Goal: Transaction & Acquisition: Obtain resource

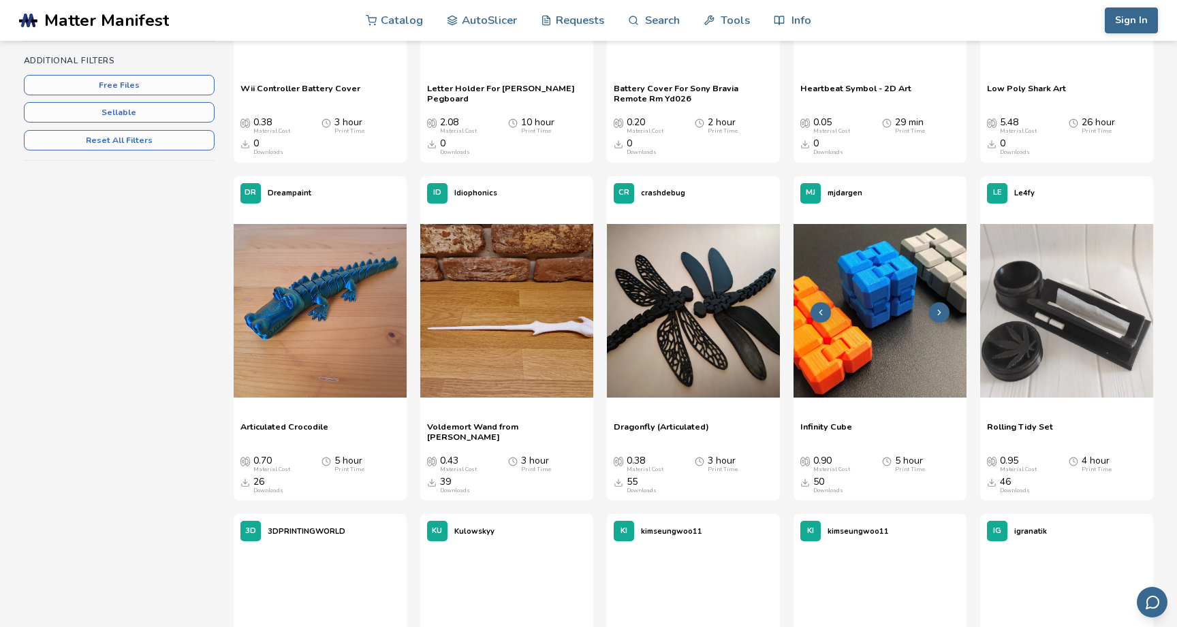
scroll to position [390, 0]
click at [862, 279] on img at bounding box center [880, 309] width 173 height 173
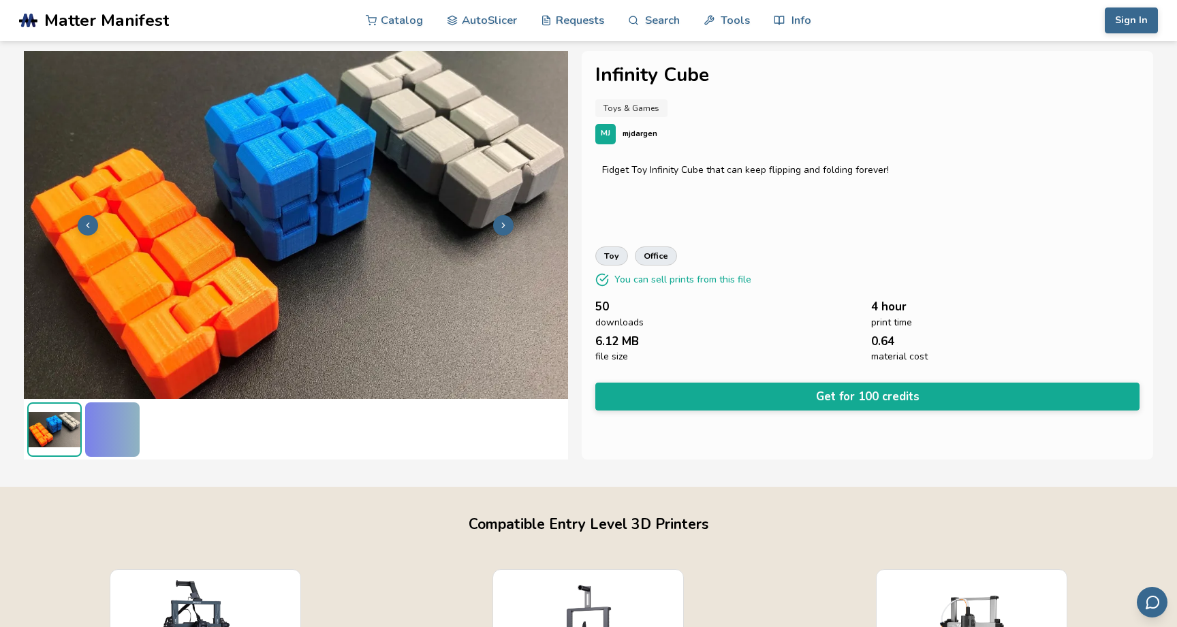
click at [500, 225] on icon at bounding box center [504, 226] width 10 height 10
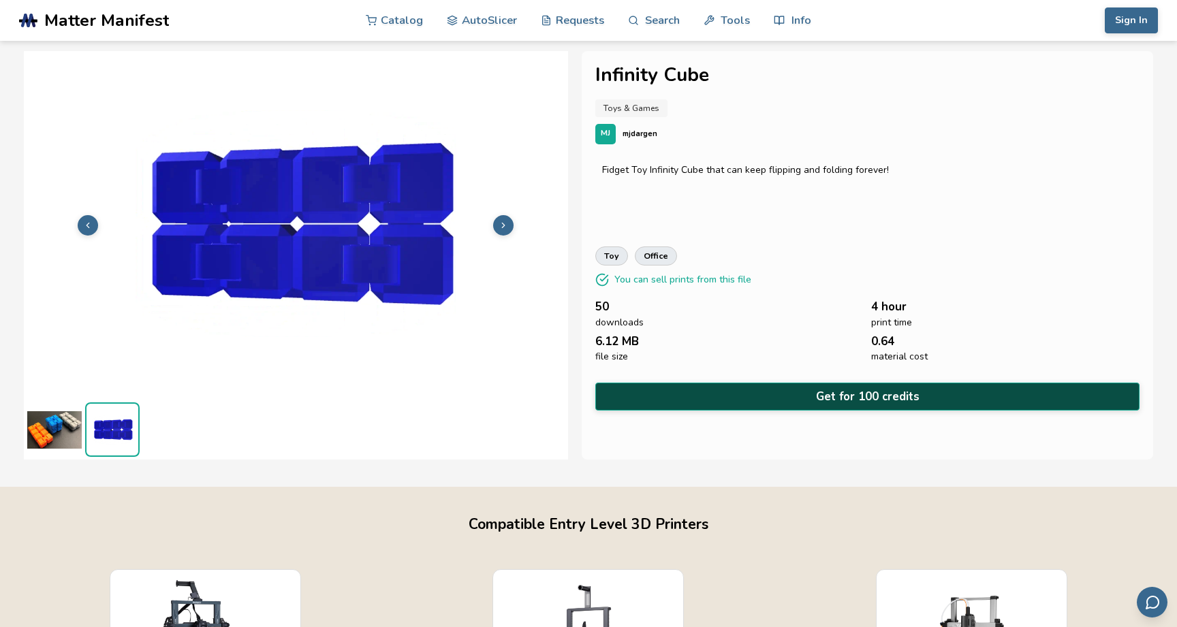
click at [785, 390] on button "Get for 100 credits" at bounding box center [867, 397] width 544 height 28
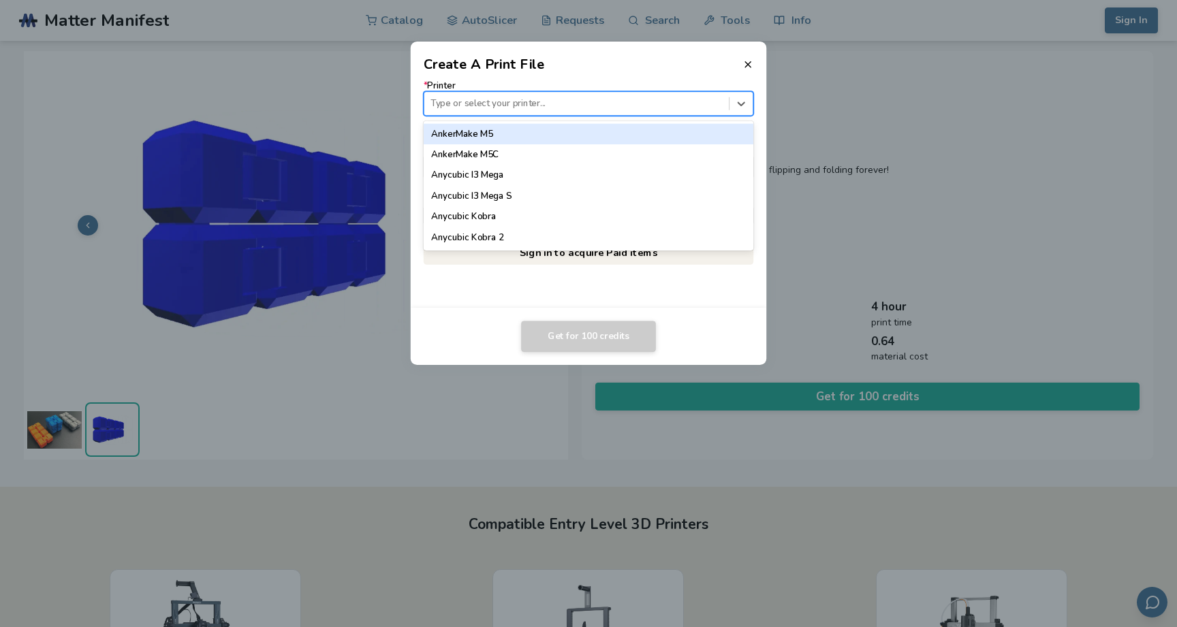
click at [680, 106] on div at bounding box center [576, 103] width 292 height 13
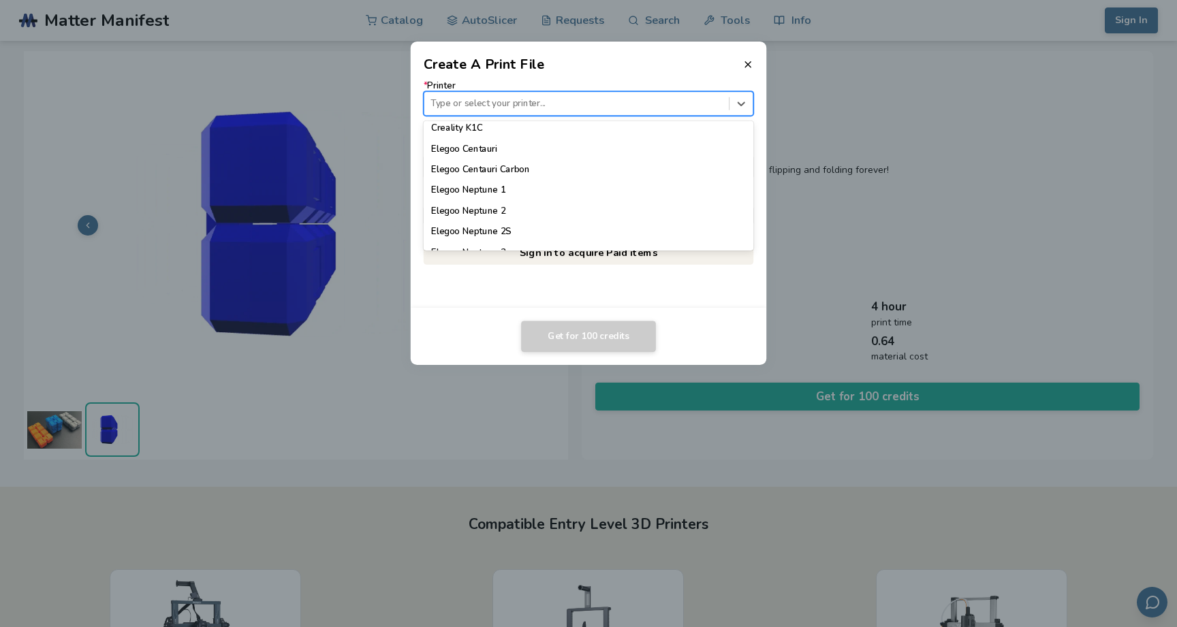
scroll to position [444, 0]
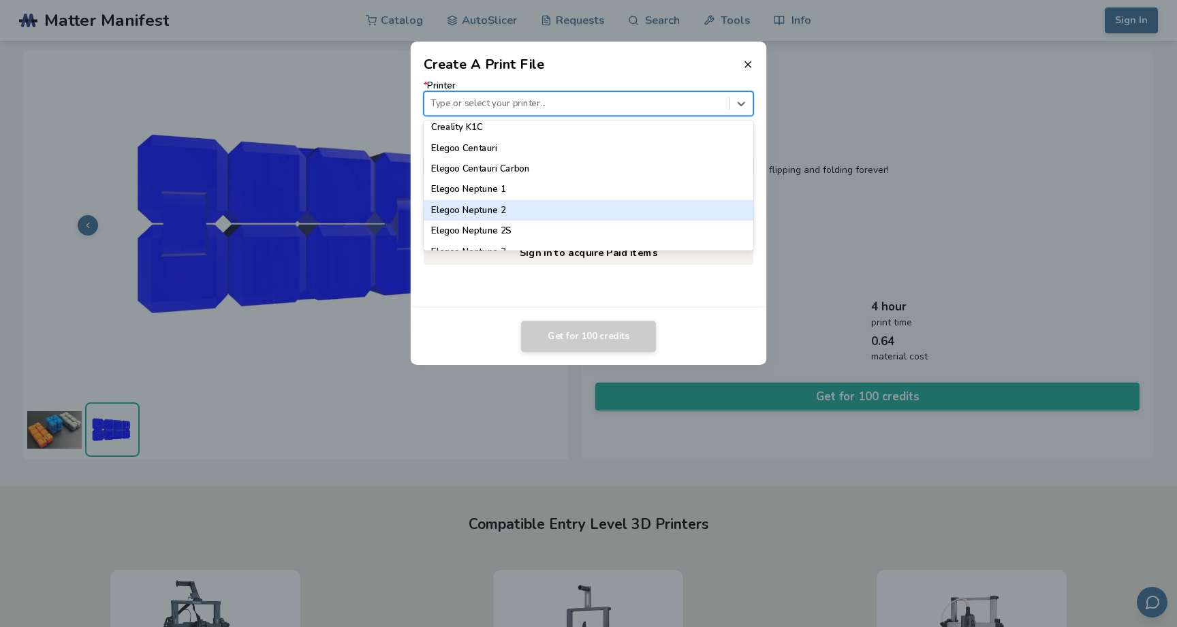
click at [653, 204] on div "Elegoo Neptune 2" at bounding box center [589, 210] width 330 height 20
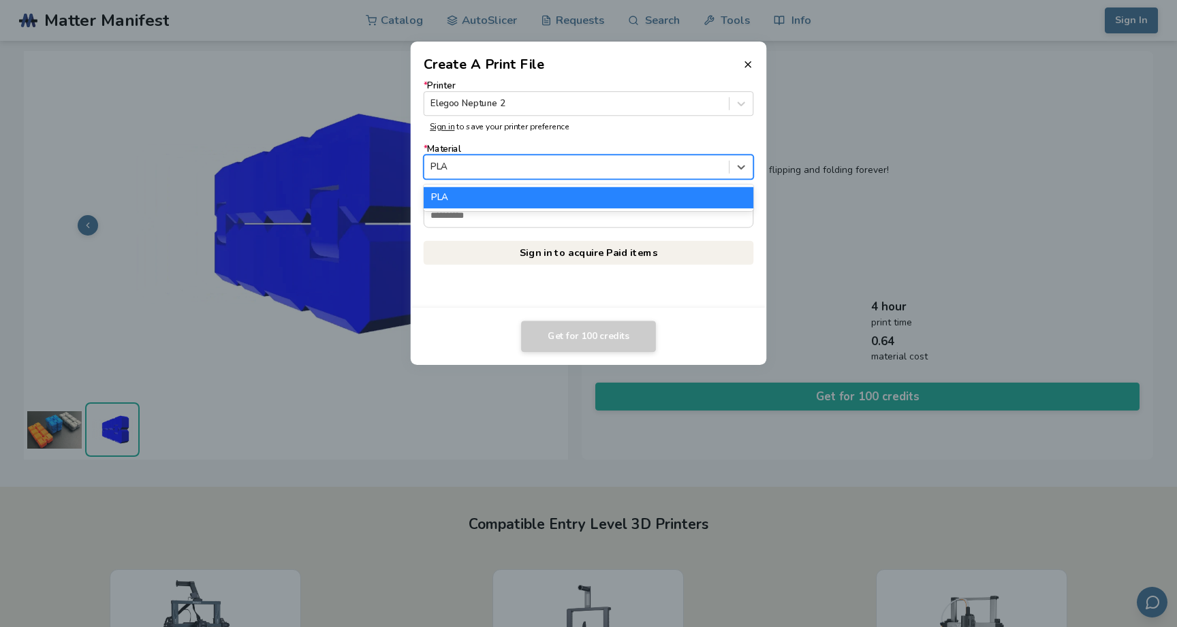
click at [629, 166] on div at bounding box center [576, 167] width 292 height 13
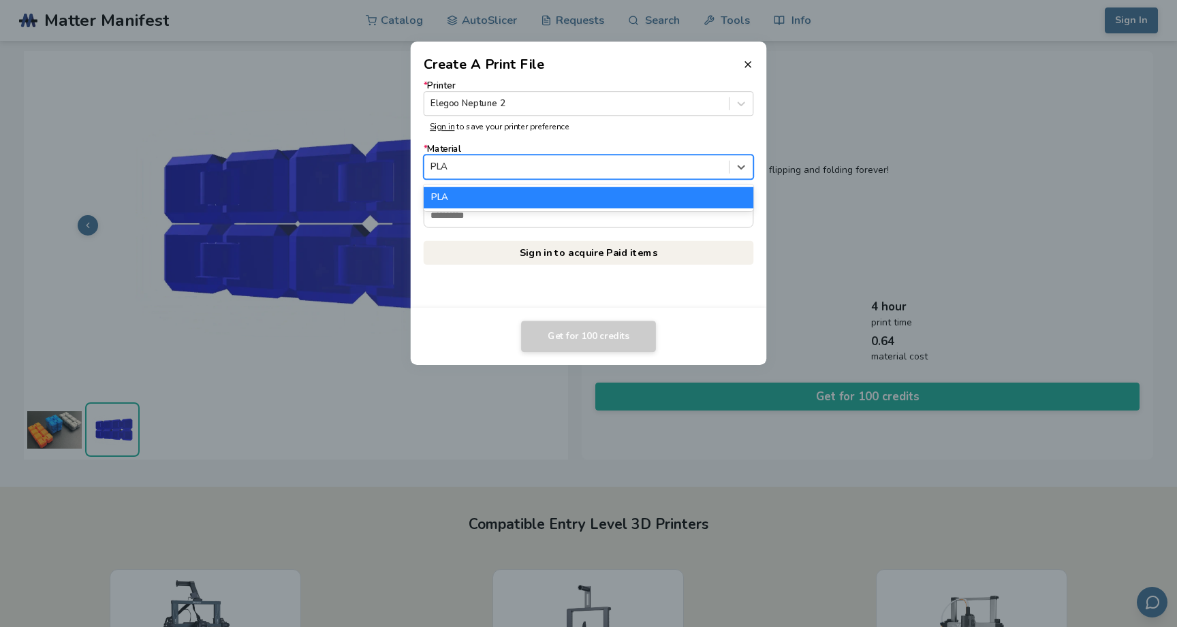
click at [629, 166] on div at bounding box center [576, 167] width 292 height 13
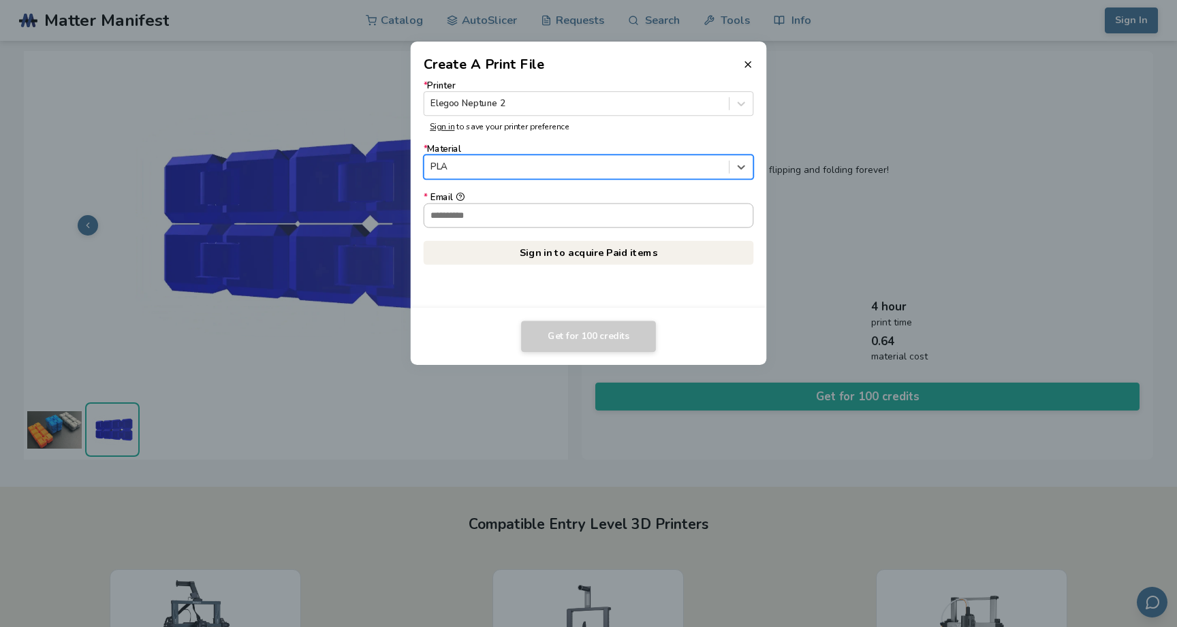
click at [629, 220] on input "* Email" at bounding box center [588, 215] width 329 height 23
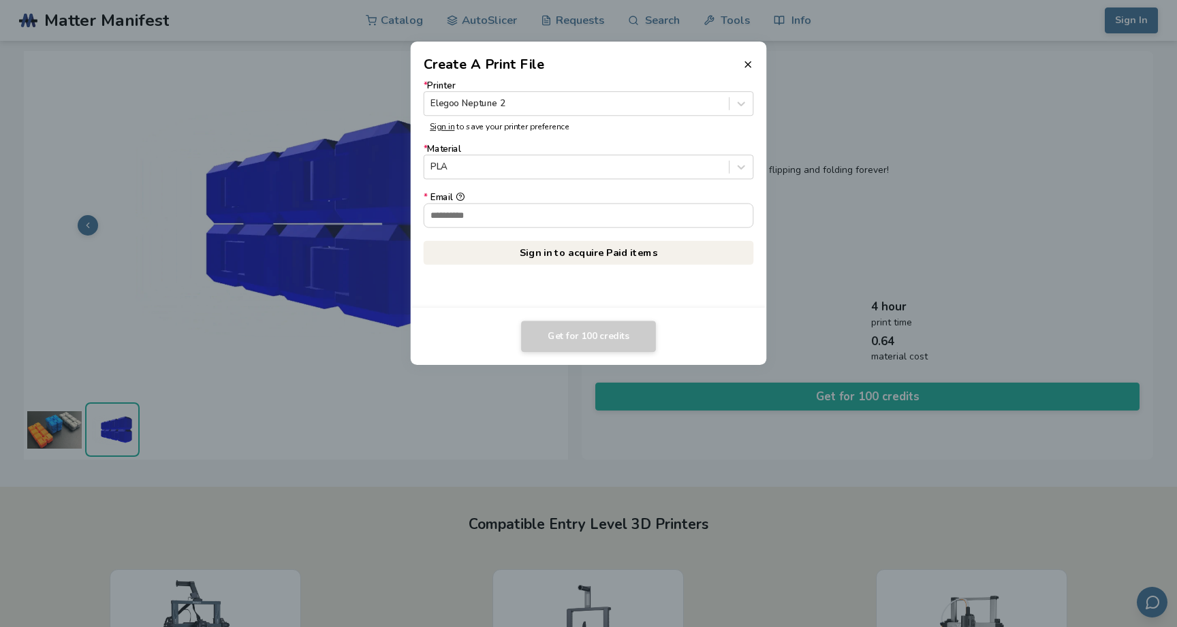
type input "**********"
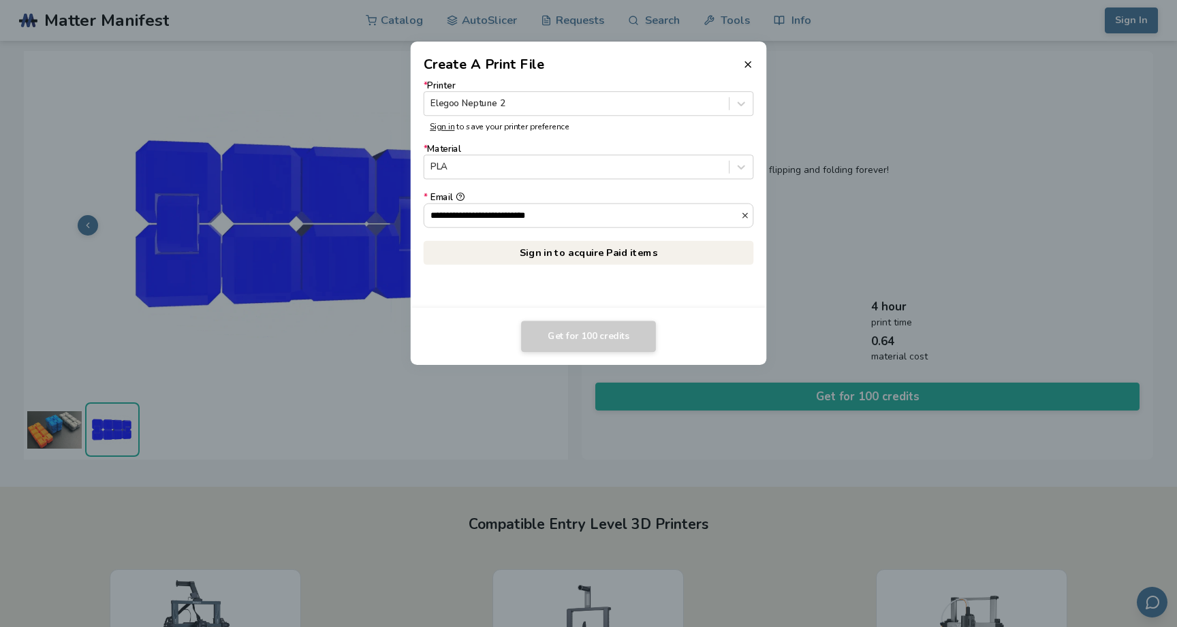
click at [610, 257] on link "Sign in to acquire Paid items" at bounding box center [589, 252] width 330 height 25
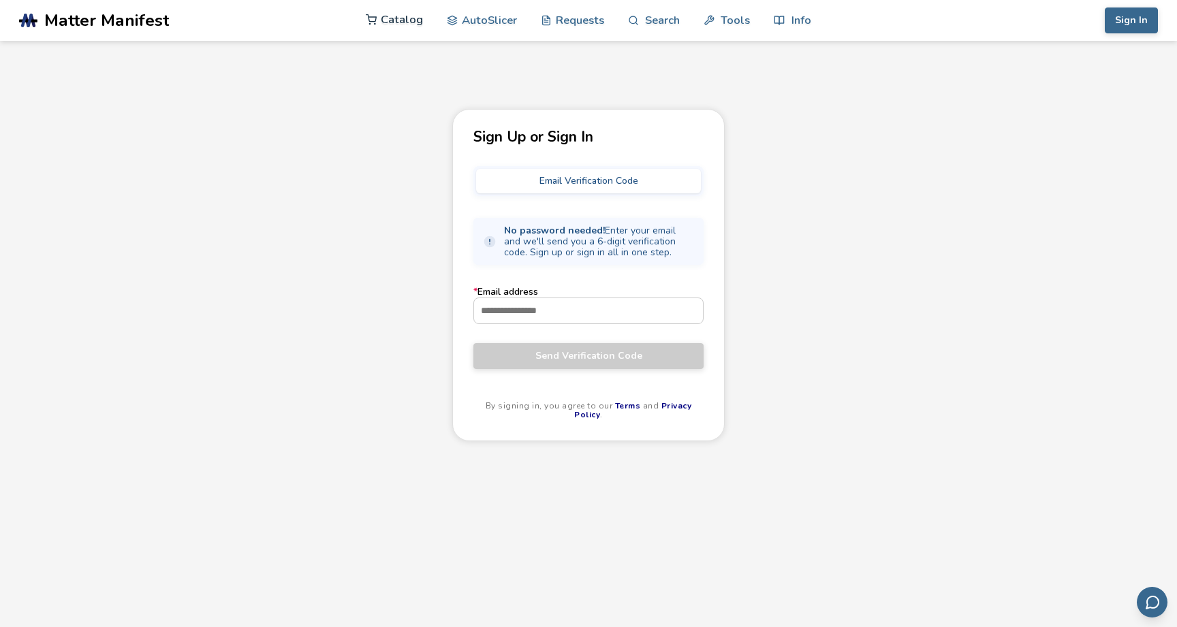
click at [388, 25] on link "Catalog" at bounding box center [394, 19] width 57 height 41
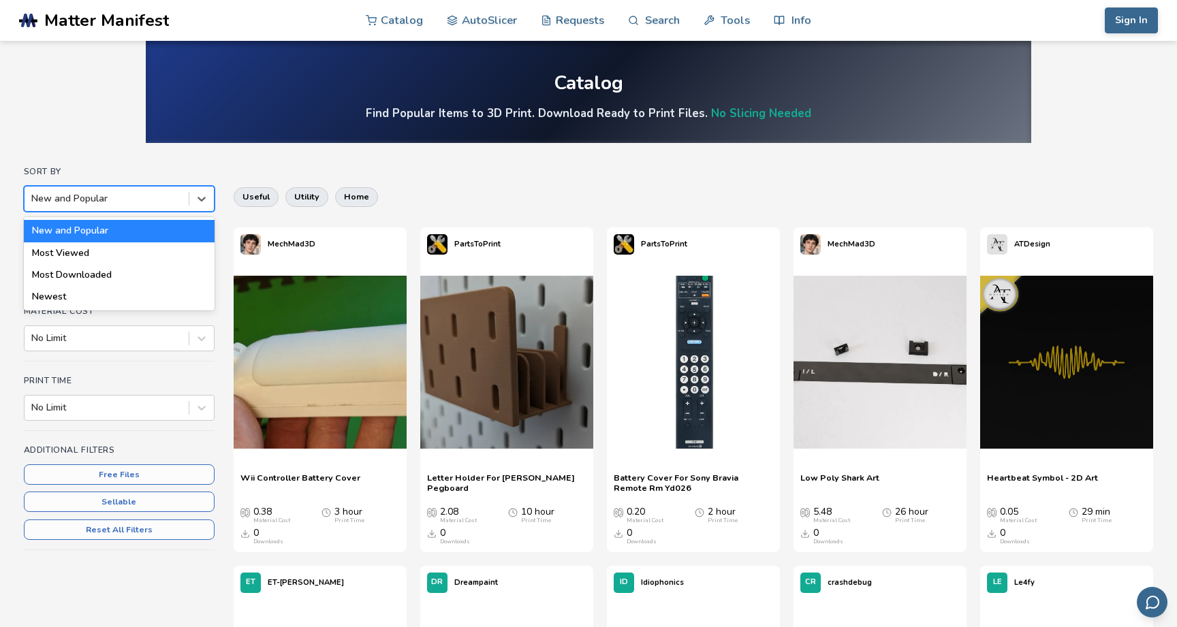
click at [179, 198] on div at bounding box center [106, 199] width 151 height 14
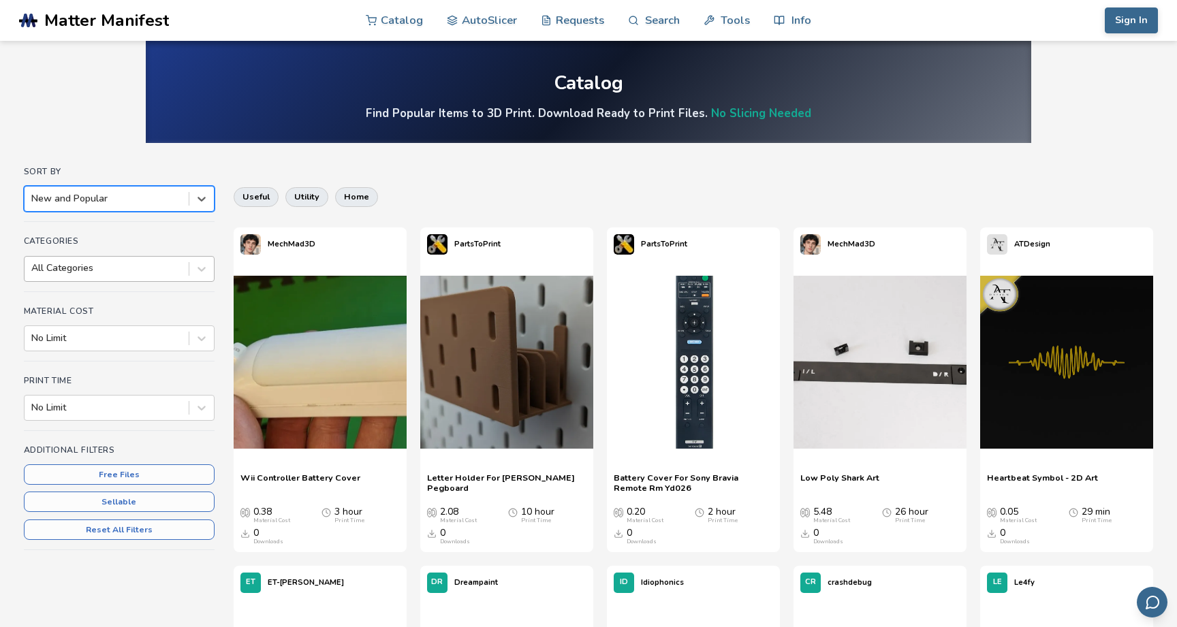
click at [166, 274] on div at bounding box center [106, 269] width 151 height 14
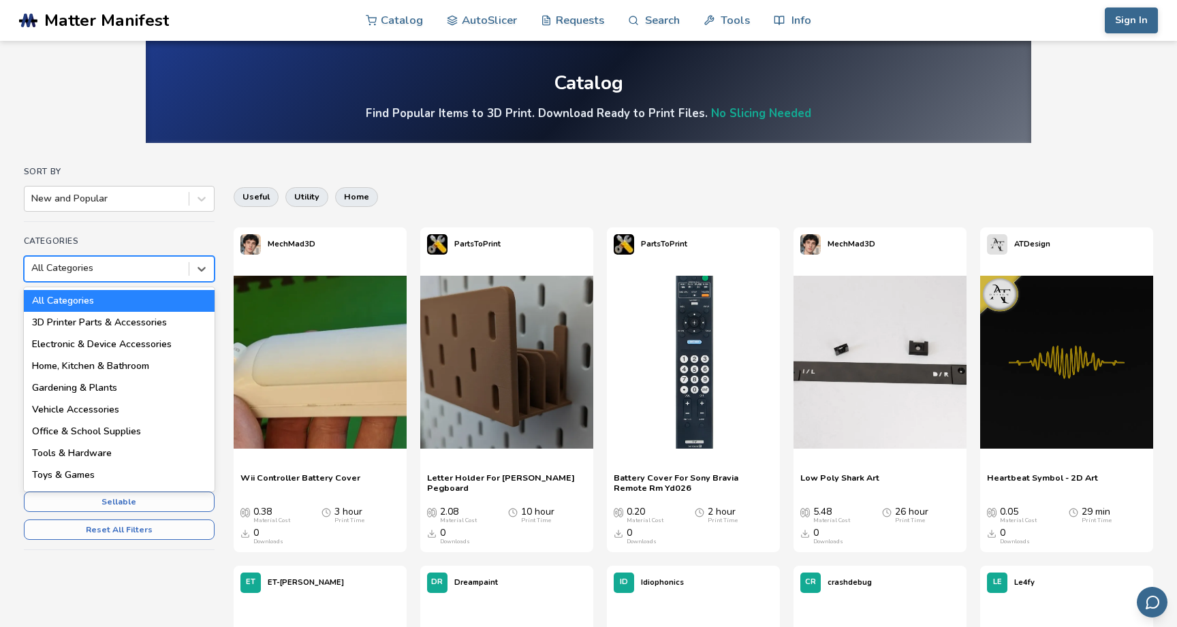
click at [166, 274] on div at bounding box center [106, 269] width 151 height 14
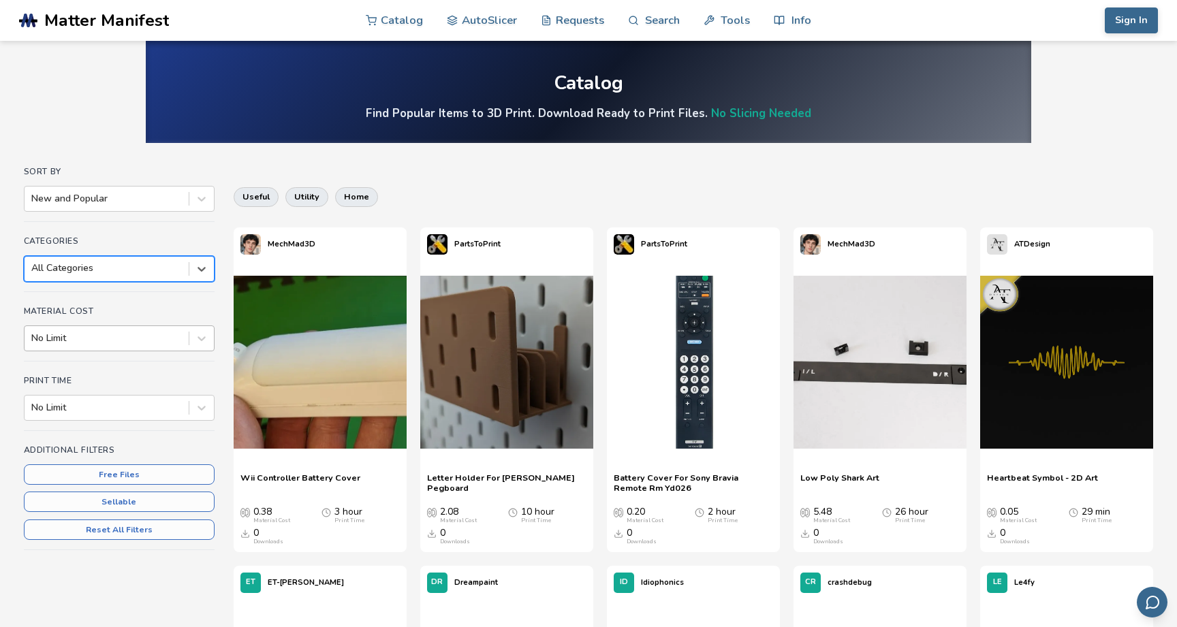
click at [155, 336] on div at bounding box center [106, 339] width 151 height 14
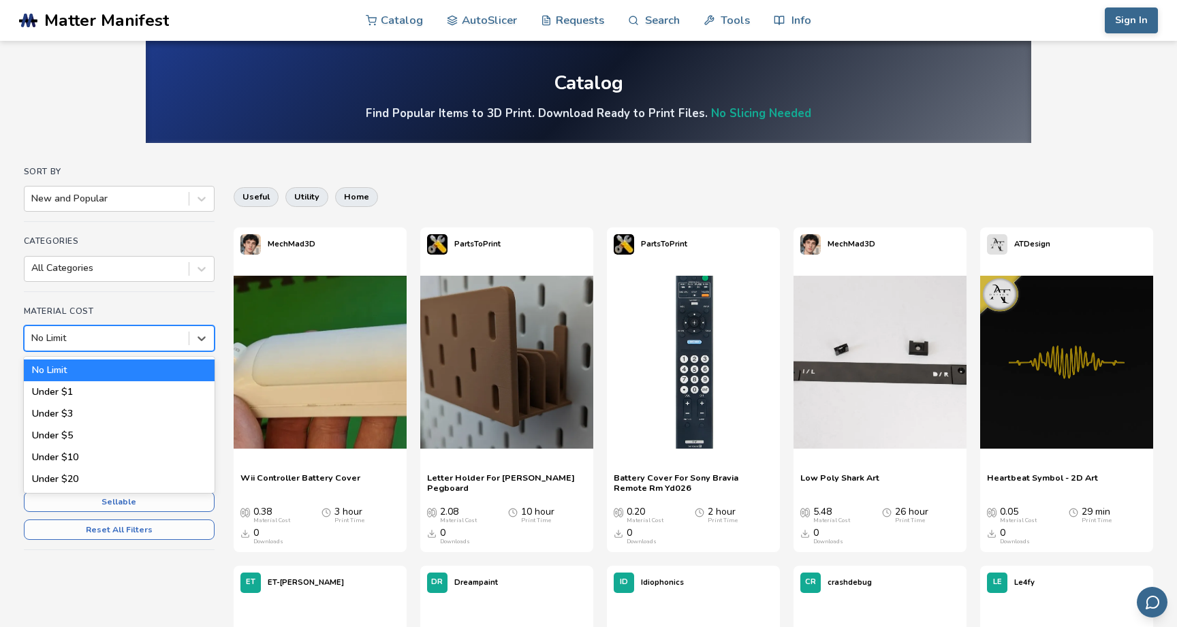
click at [155, 336] on div at bounding box center [106, 339] width 151 height 14
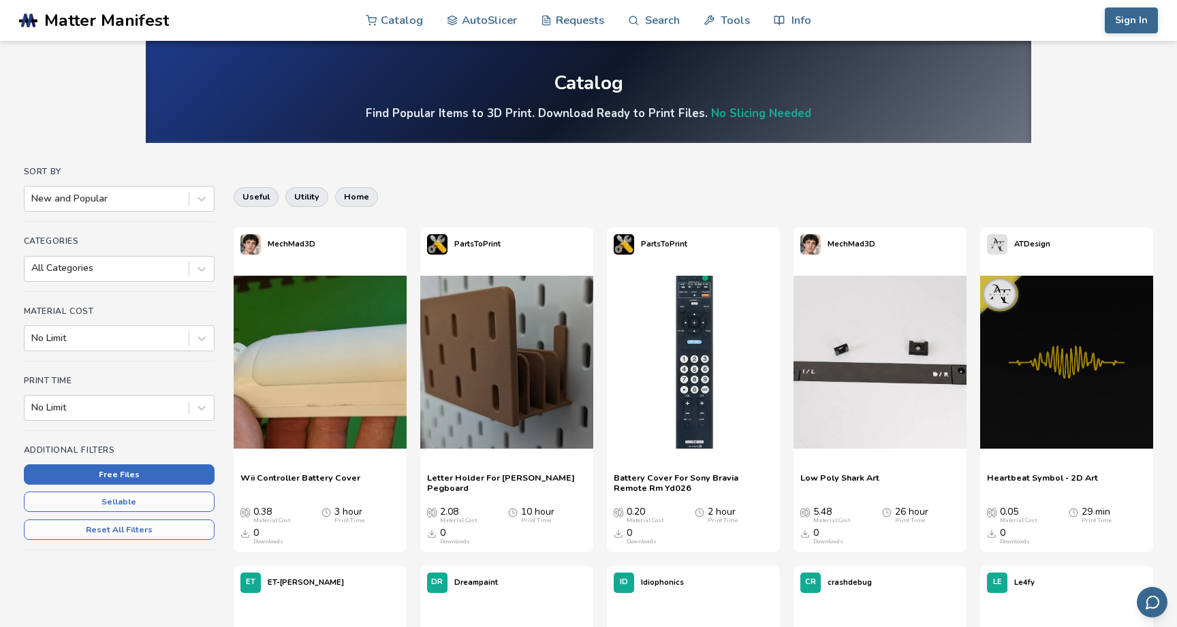
click at [130, 475] on button "Free Files" at bounding box center [119, 475] width 191 height 20
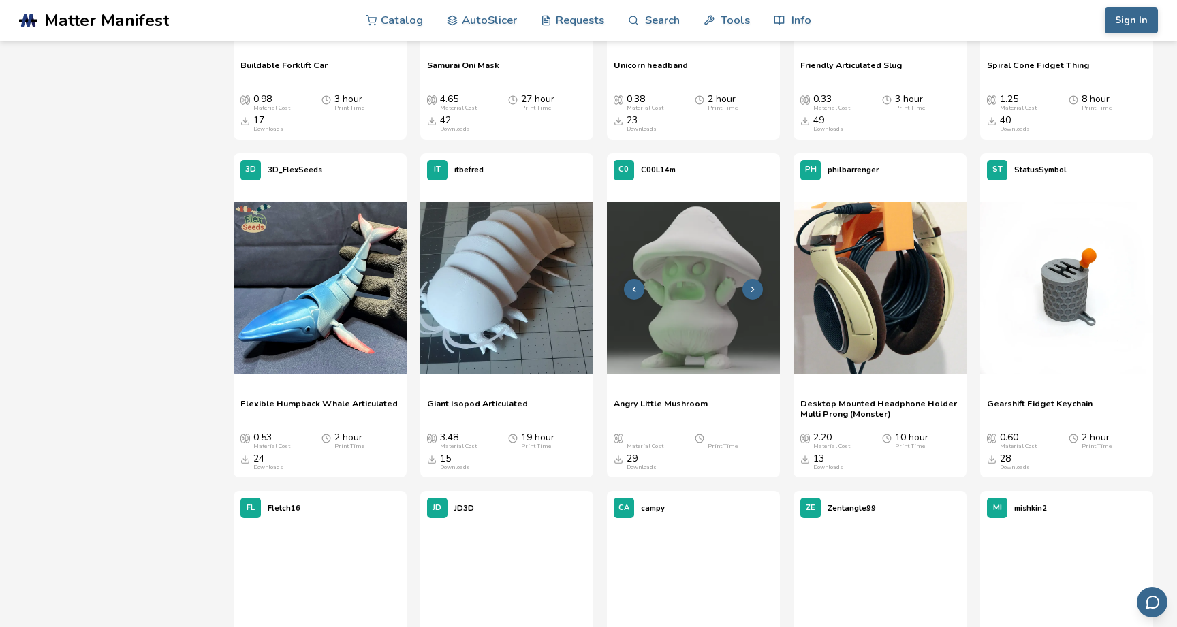
scroll to position [1428, 0]
click at [712, 296] on img at bounding box center [693, 288] width 173 height 173
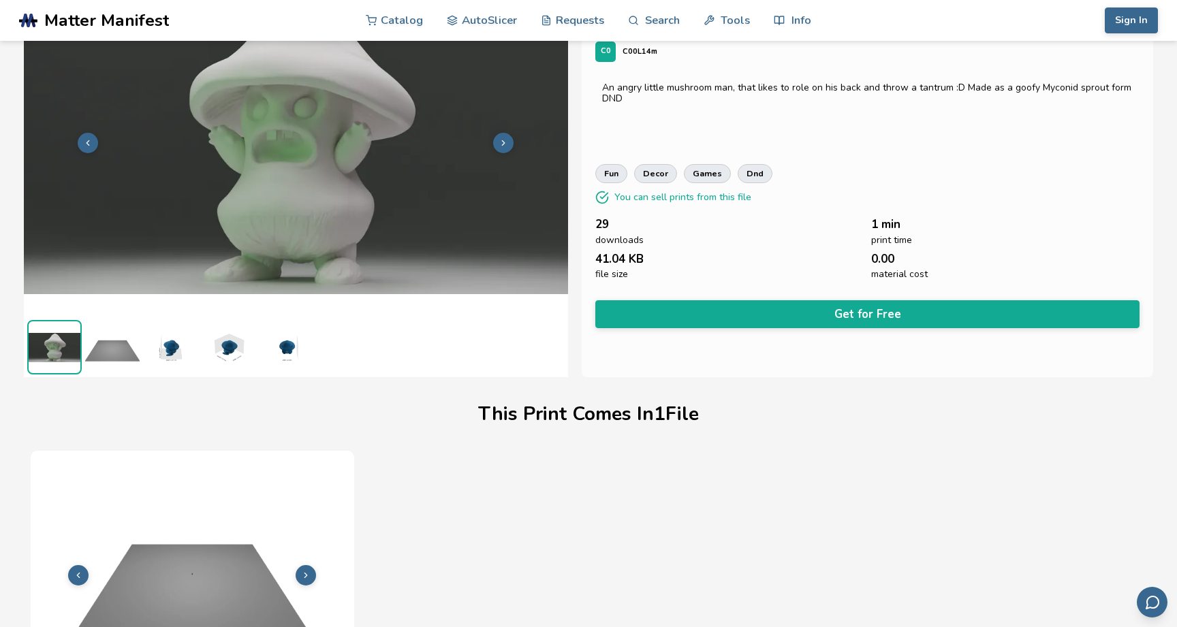
scroll to position [46, 0]
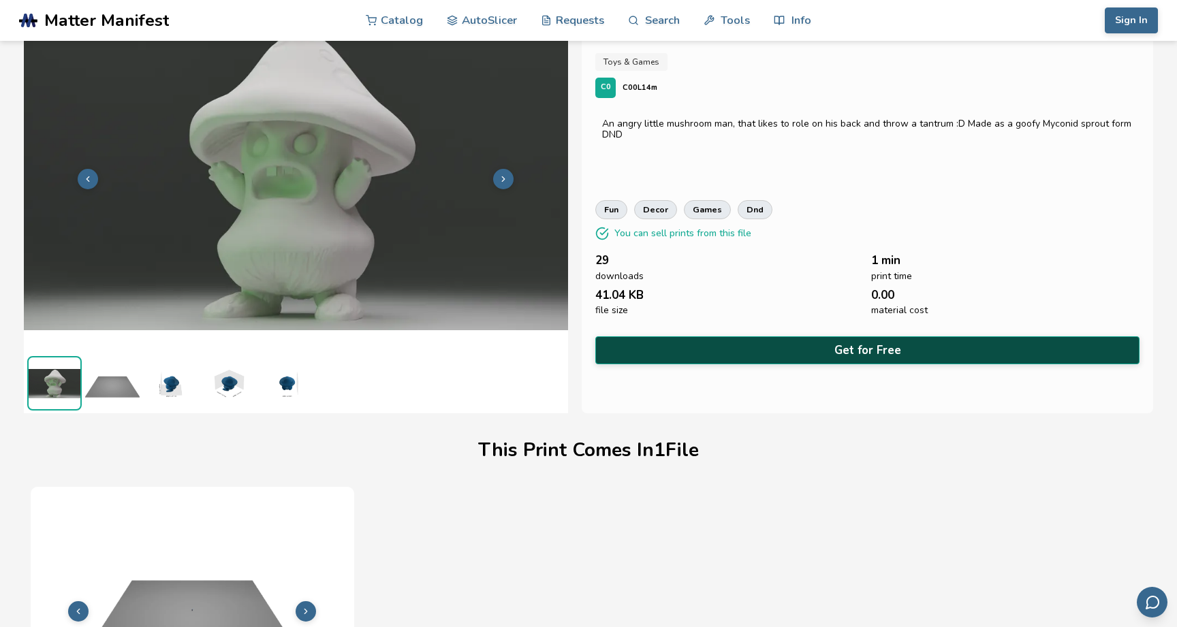
click at [744, 348] on button "Get for Free" at bounding box center [867, 350] width 544 height 28
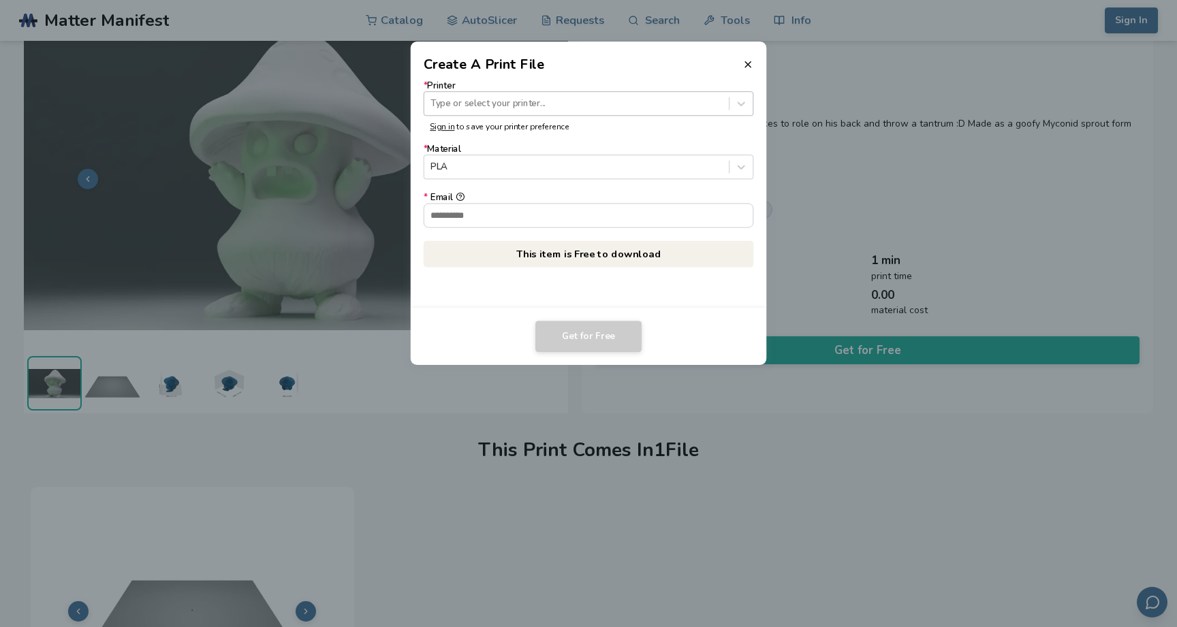
click at [623, 109] on div at bounding box center [576, 103] width 292 height 13
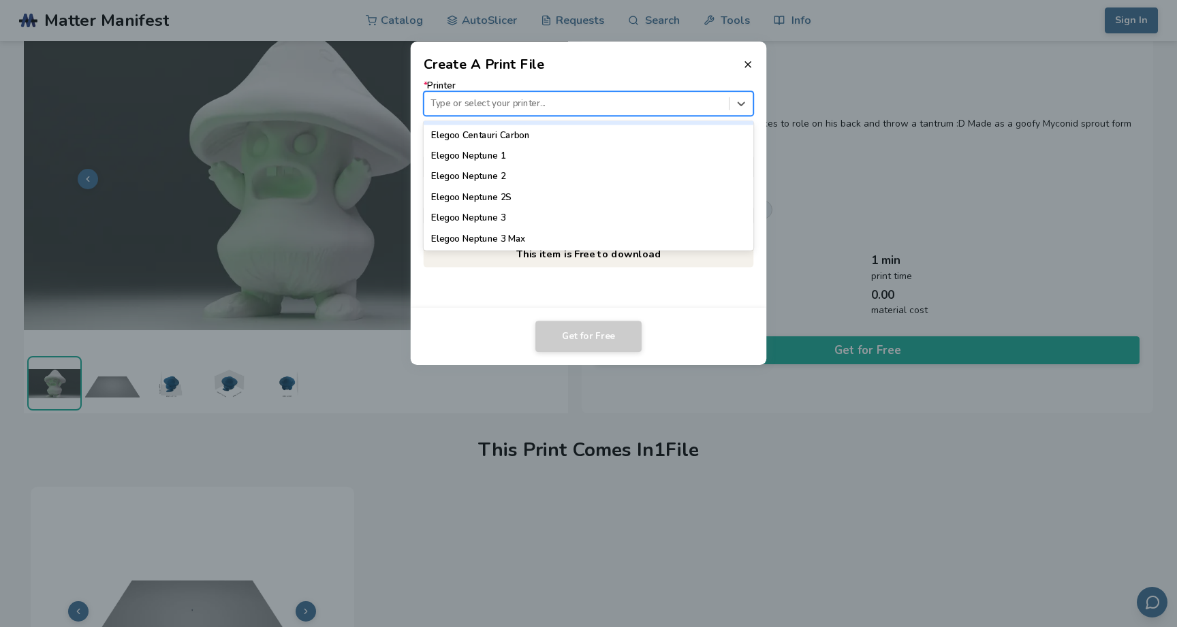
scroll to position [473, 0]
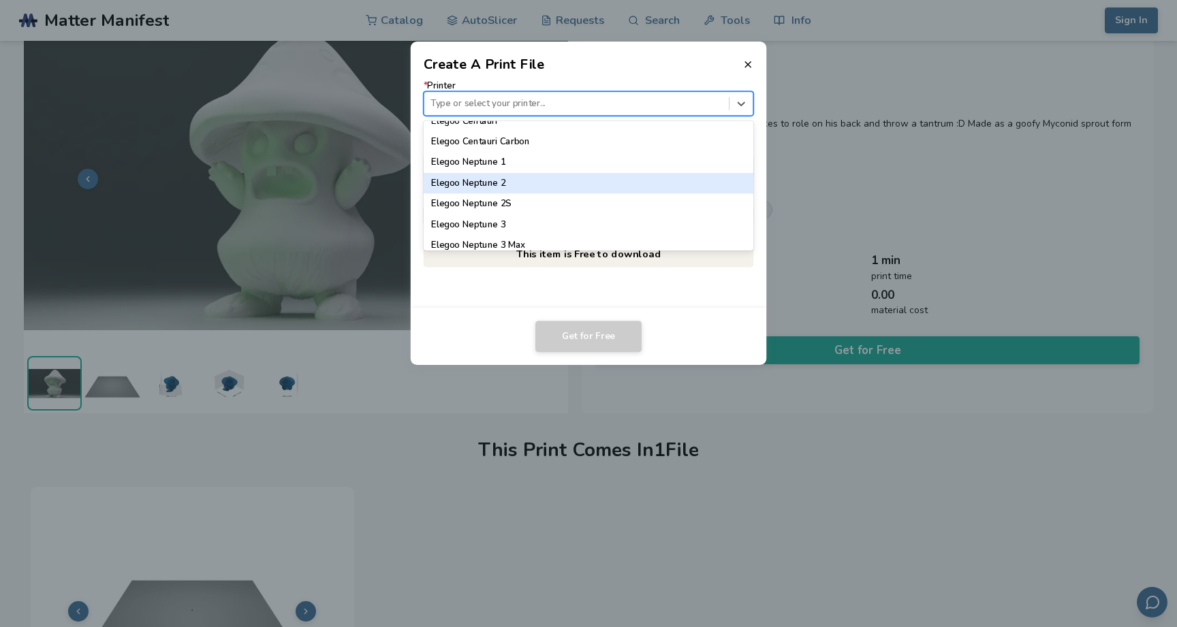
click at [619, 187] on div "Elegoo Neptune 2" at bounding box center [589, 183] width 330 height 20
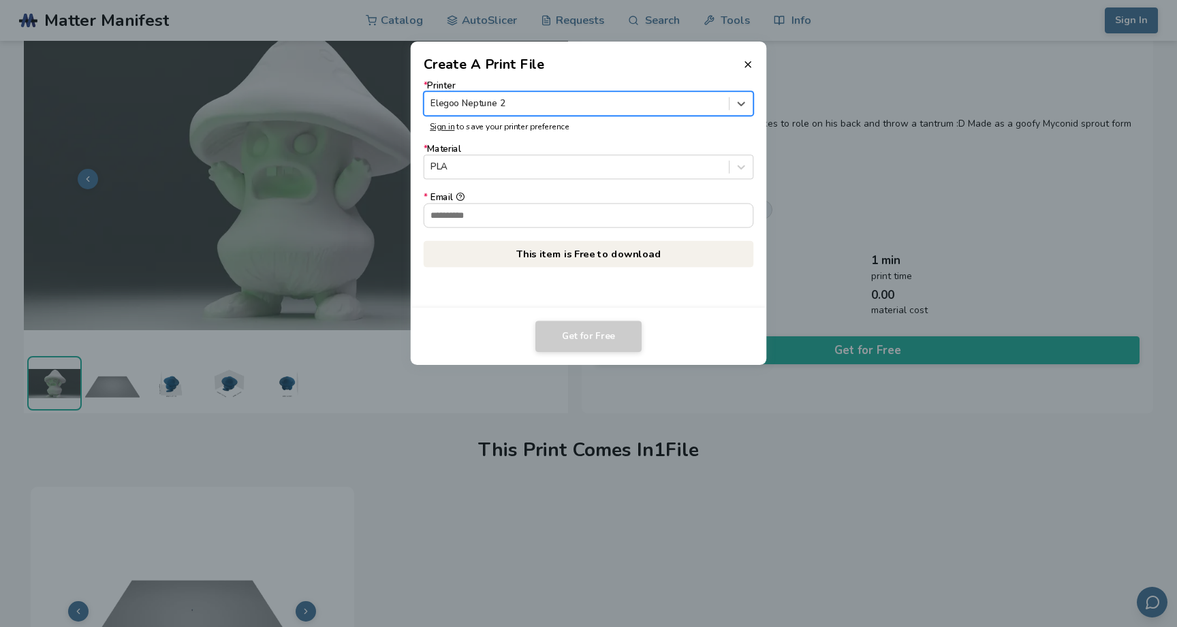
click at [629, 112] on div "Elegoo Neptune 2" at bounding box center [576, 104] width 304 height 18
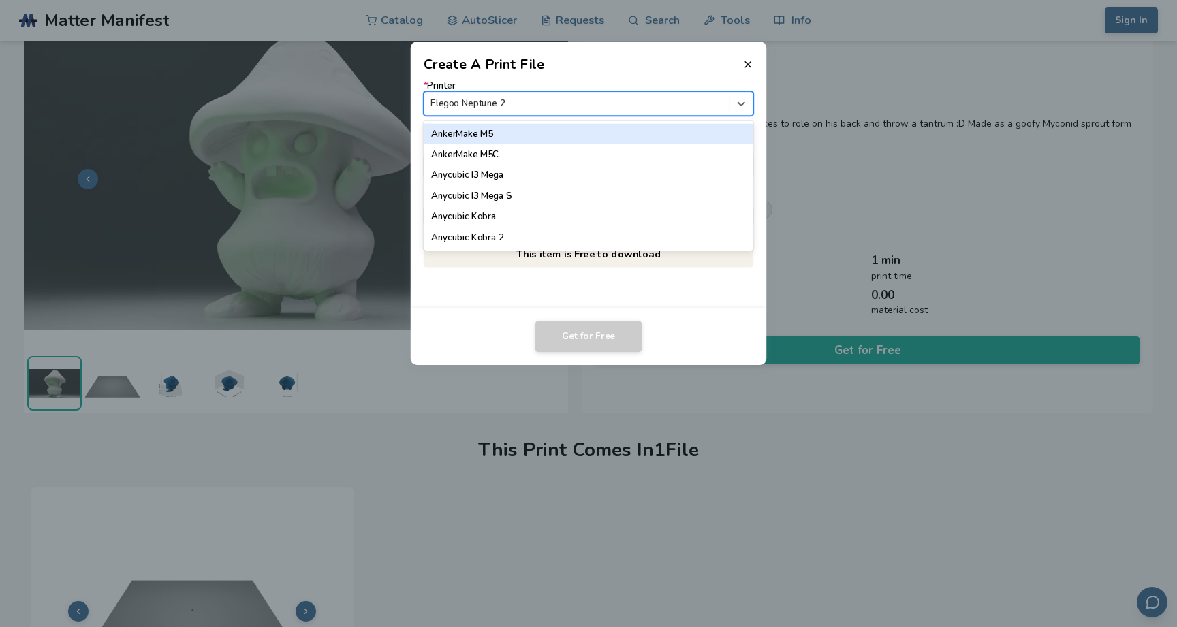
click at [629, 112] on div "Elegoo Neptune 2" at bounding box center [576, 104] width 304 height 18
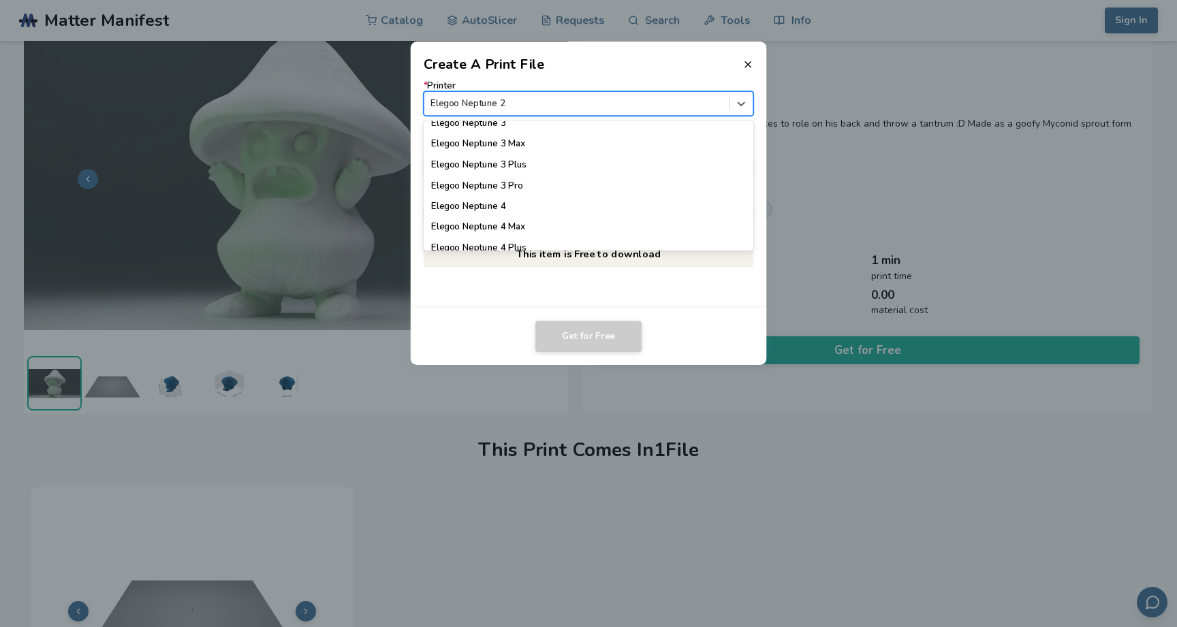
scroll to position [597, 0]
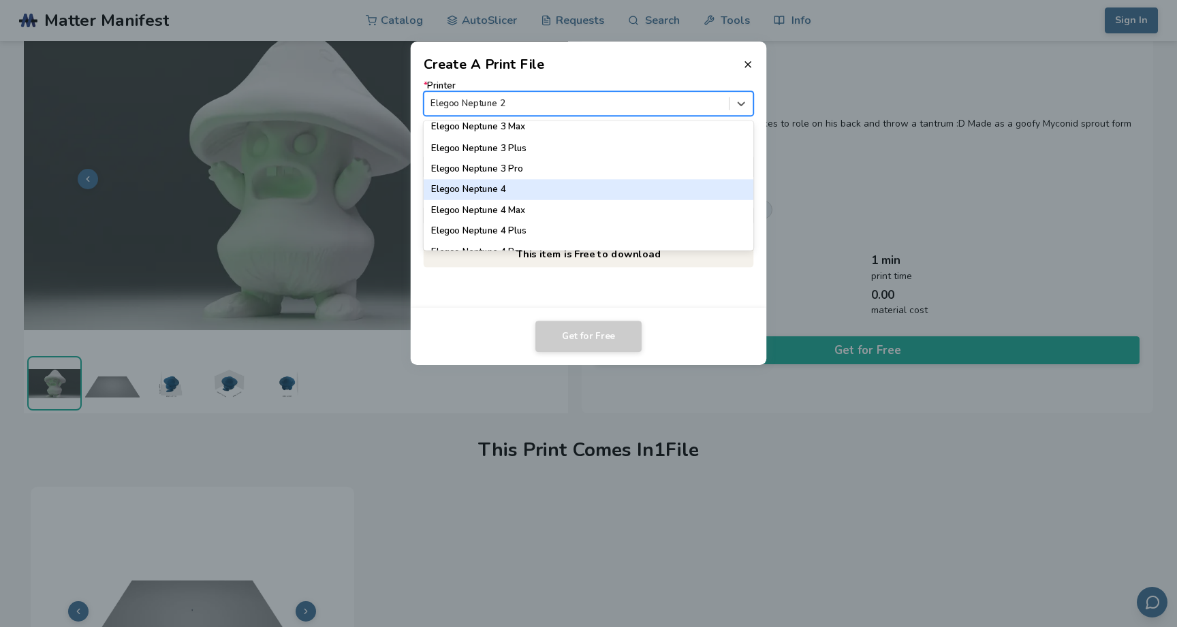
click at [603, 190] on div "Elegoo Neptune 4" at bounding box center [589, 189] width 330 height 20
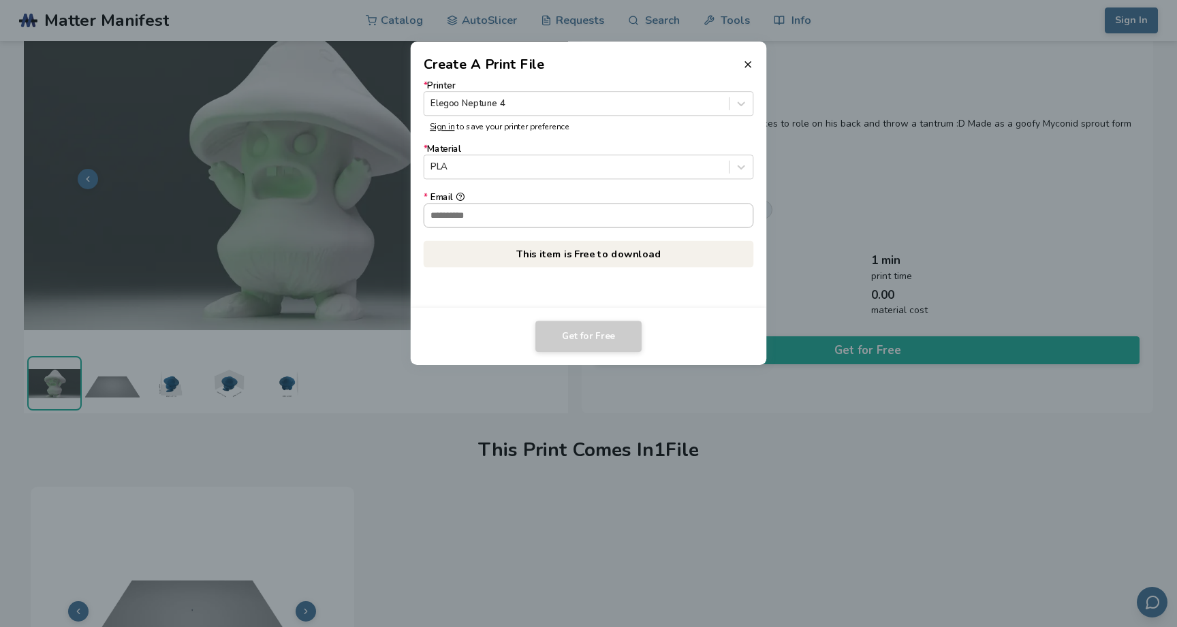
click at [593, 222] on input "* Email" at bounding box center [588, 215] width 329 height 23
type input "**********"
click at [589, 334] on button "Get for Free" at bounding box center [588, 336] width 106 height 31
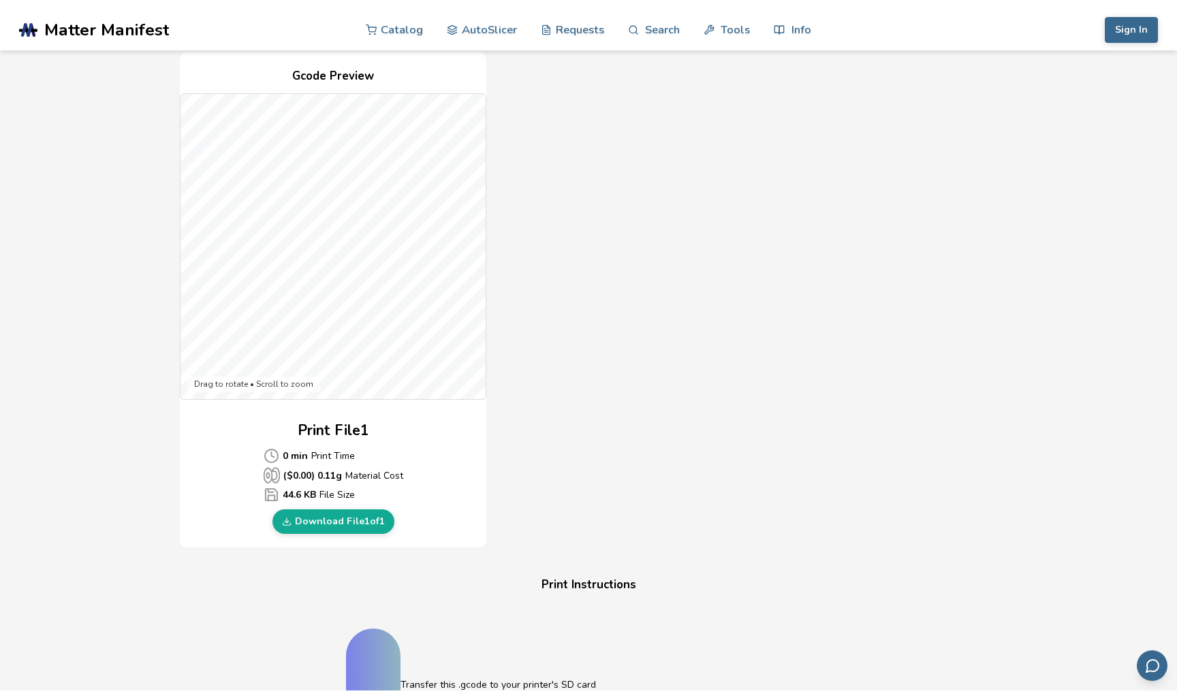
scroll to position [309, 0]
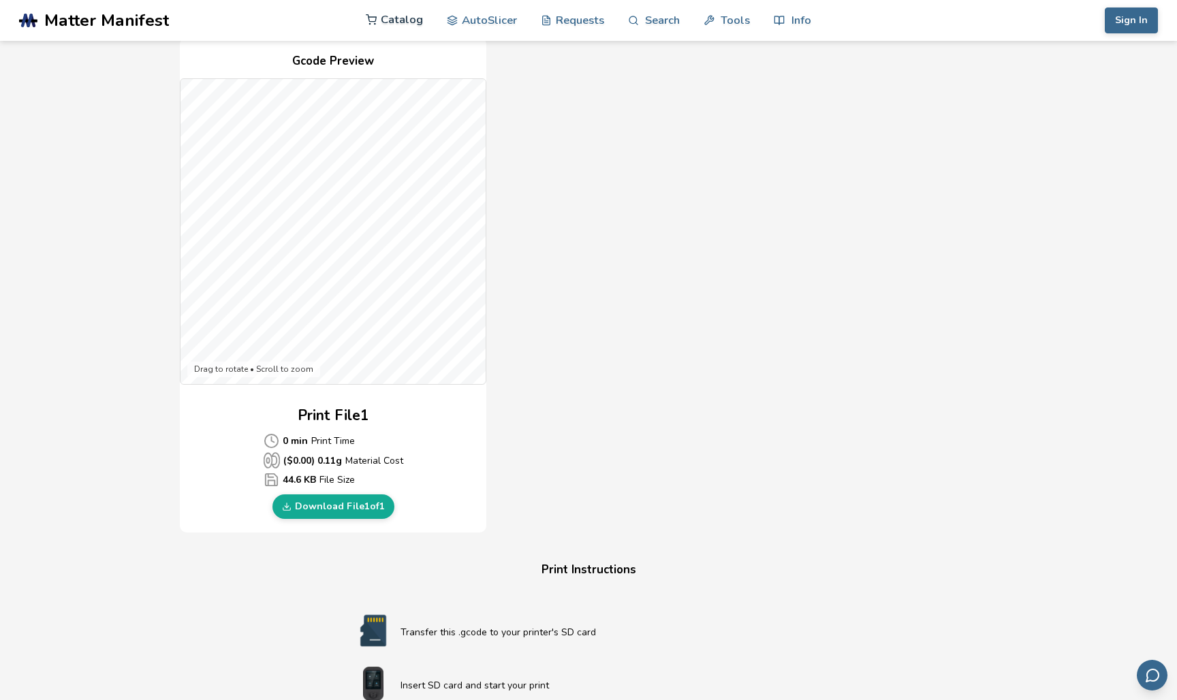
click at [398, 24] on link "Catalog" at bounding box center [394, 19] width 57 height 41
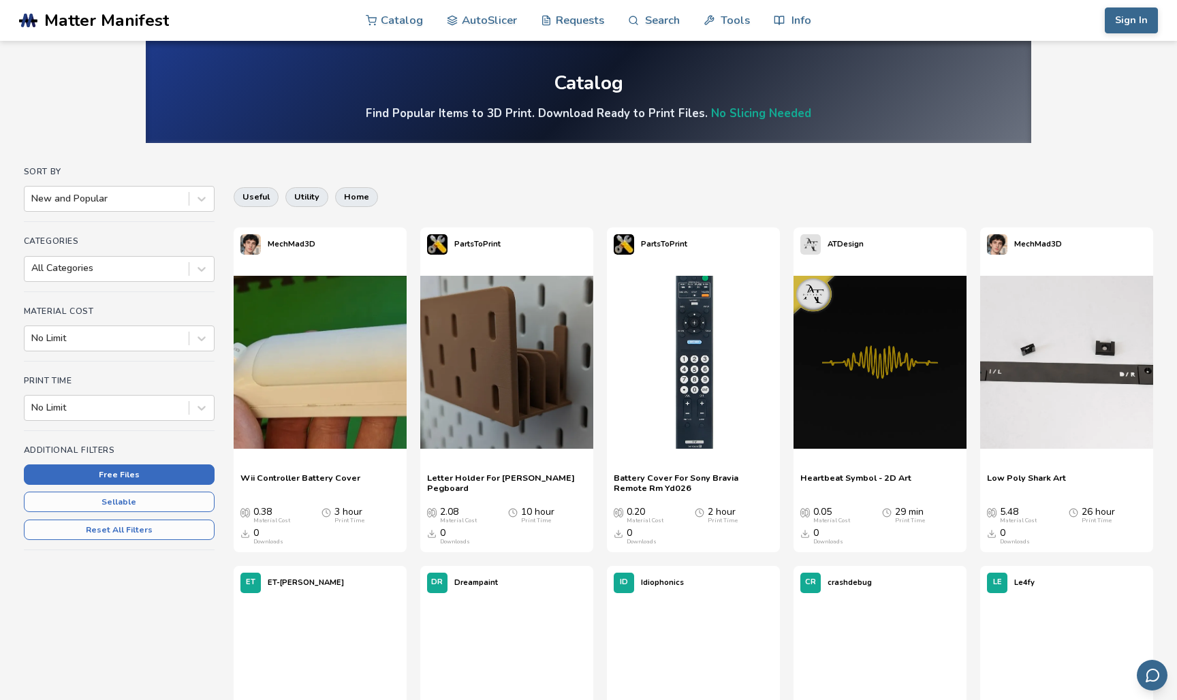
click at [128, 474] on button "Free Files" at bounding box center [119, 475] width 191 height 20
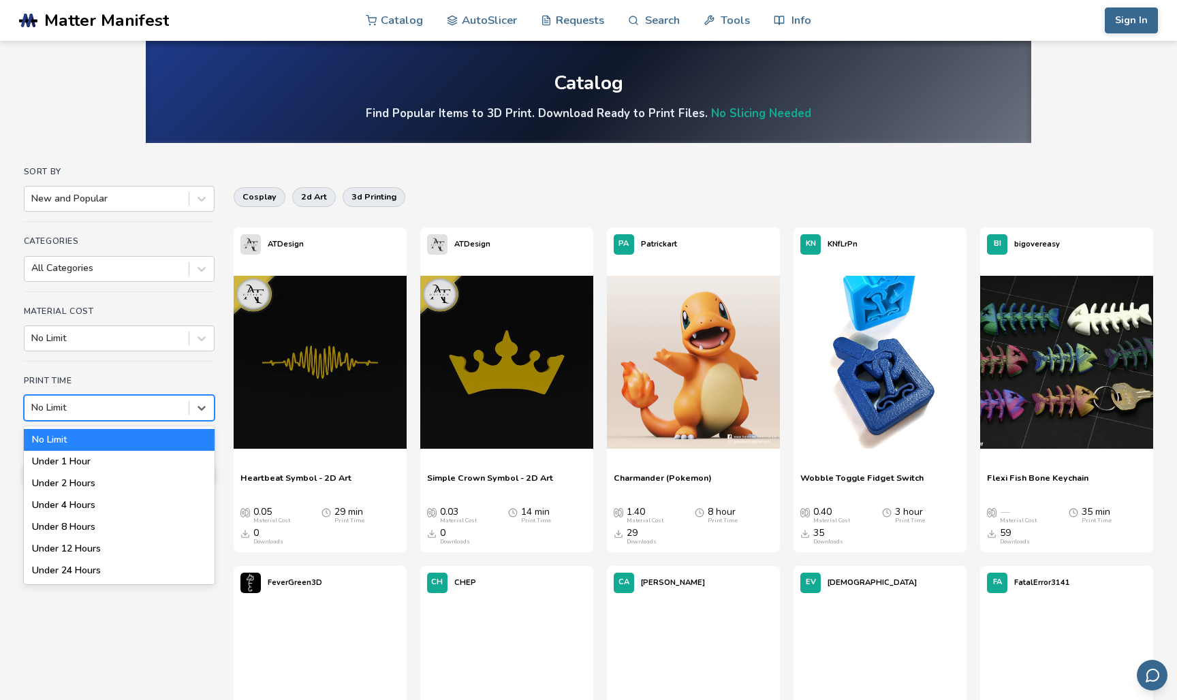
click at [113, 405] on div at bounding box center [106, 408] width 151 height 14
click at [106, 460] on div "Under 1 Hour" at bounding box center [119, 462] width 191 height 22
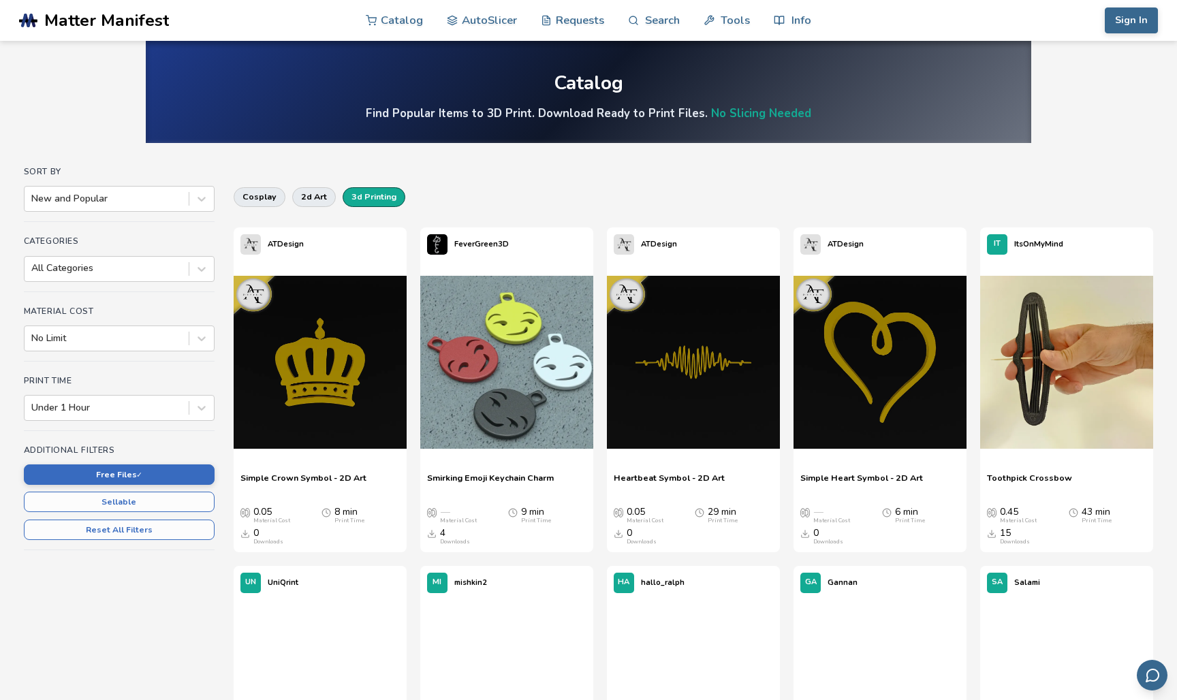
click at [363, 195] on button "3d printing" at bounding box center [374, 196] width 63 height 19
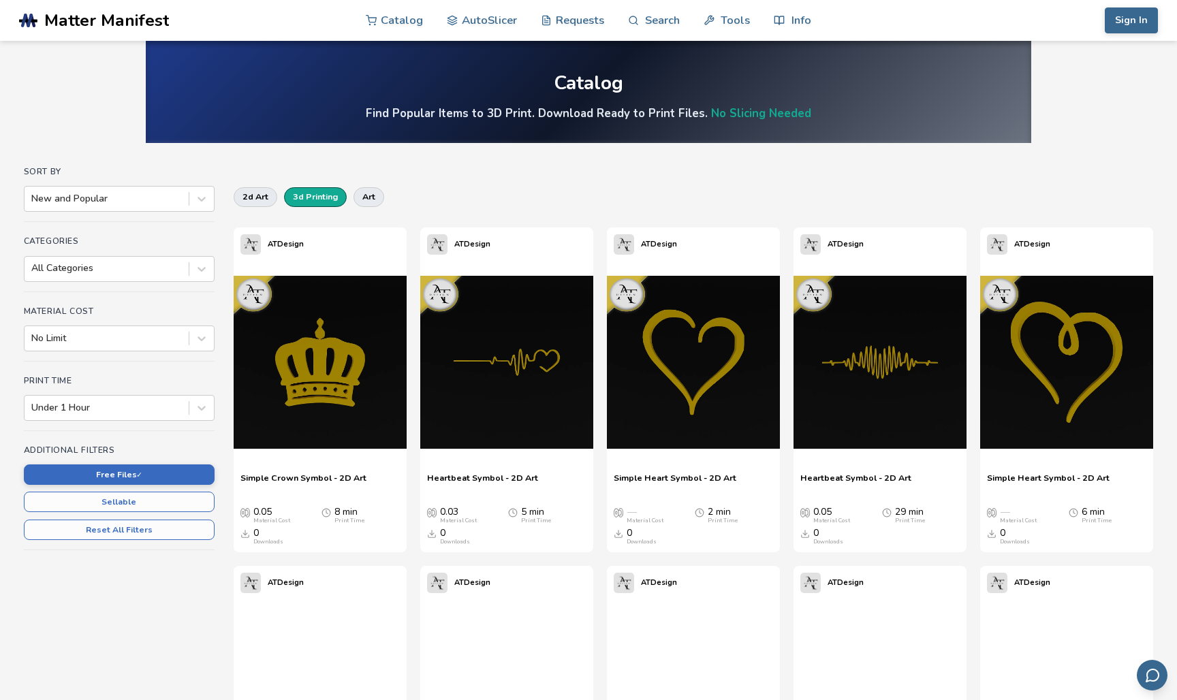
click at [330, 201] on button "3d printing" at bounding box center [315, 196] width 63 height 19
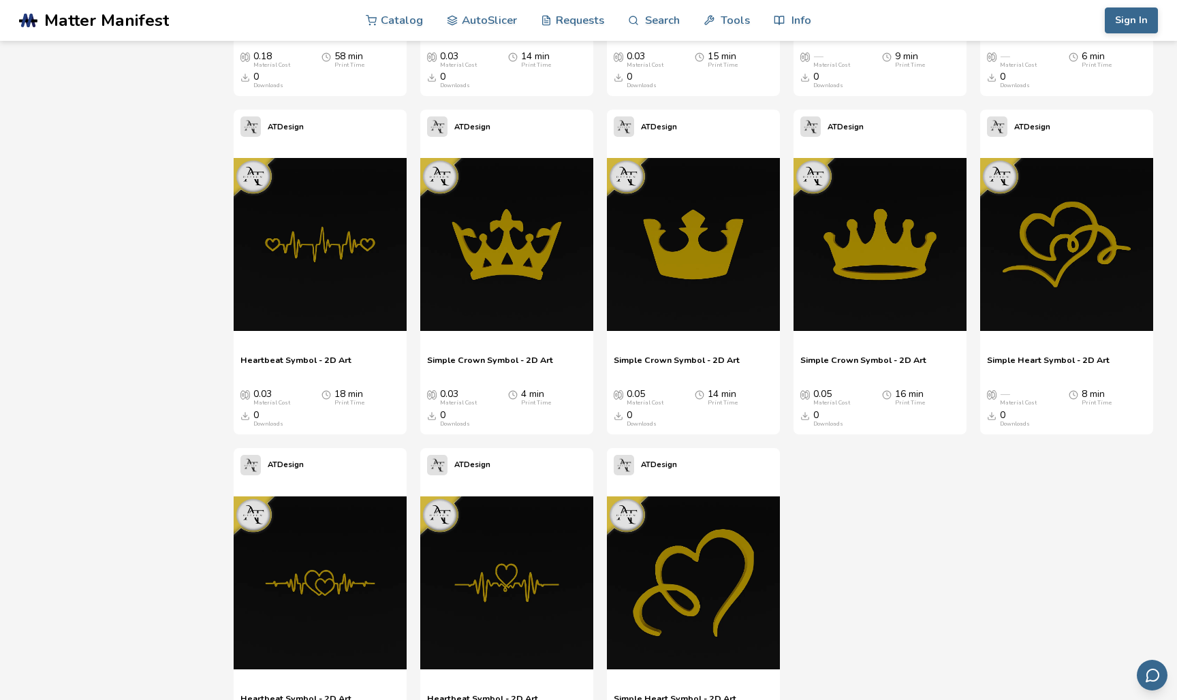
scroll to position [6209, 0]
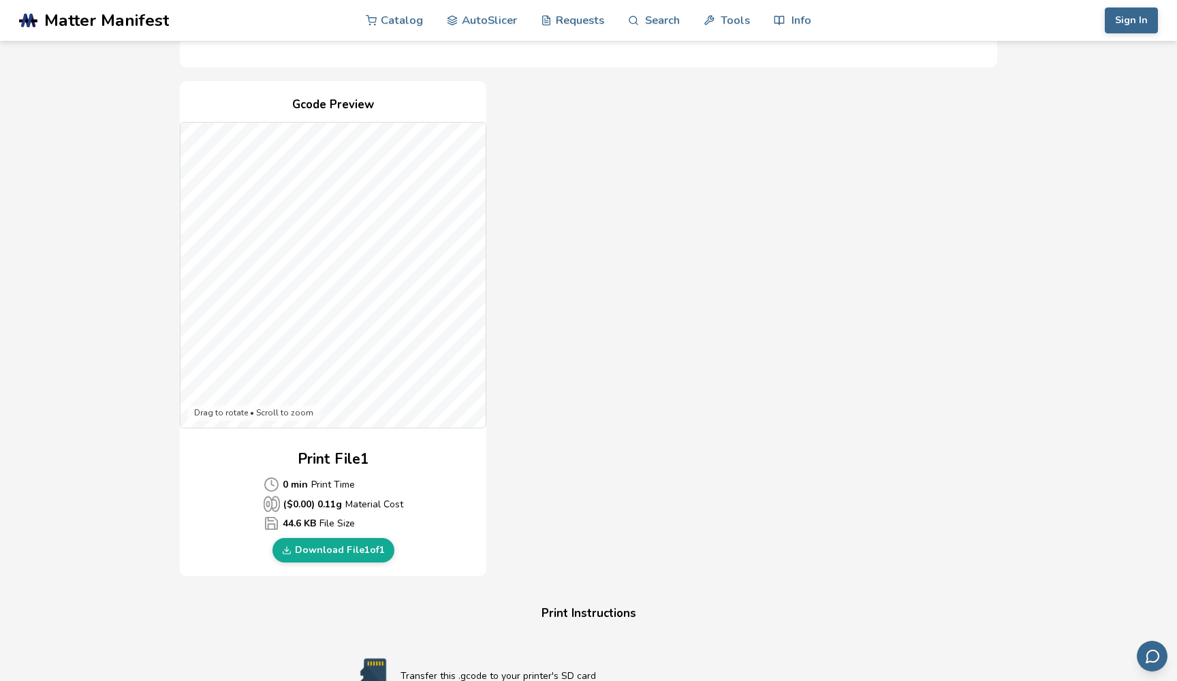
scroll to position [268, 0]
click at [358, 546] on link "Download File 1 of 1" at bounding box center [333, 547] width 122 height 25
